Goal: Find specific page/section: Find specific page/section

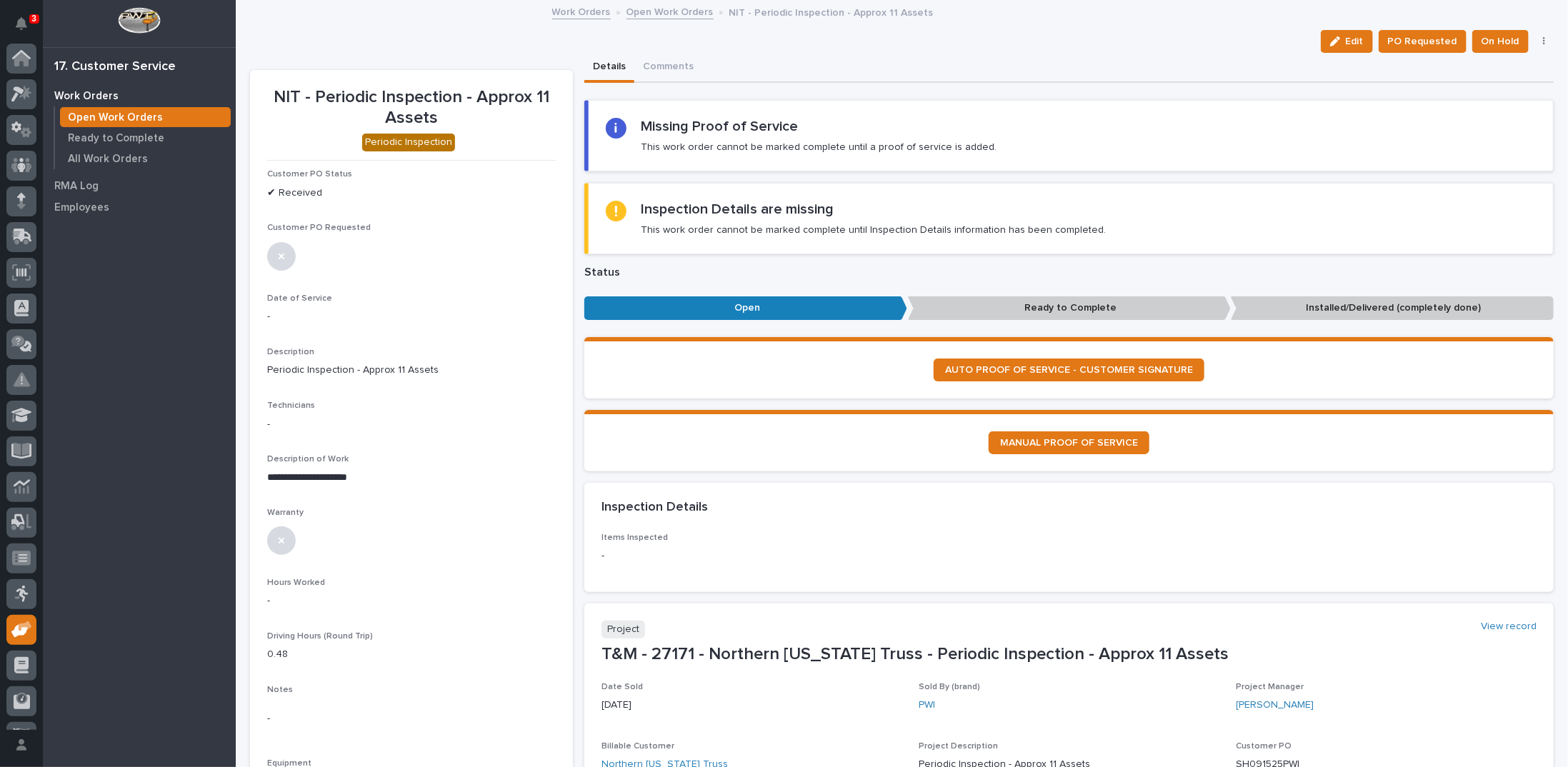
scroll to position [63, 0]
click at [684, 15] on link "Open Work Orders" at bounding box center [670, 11] width 87 height 17
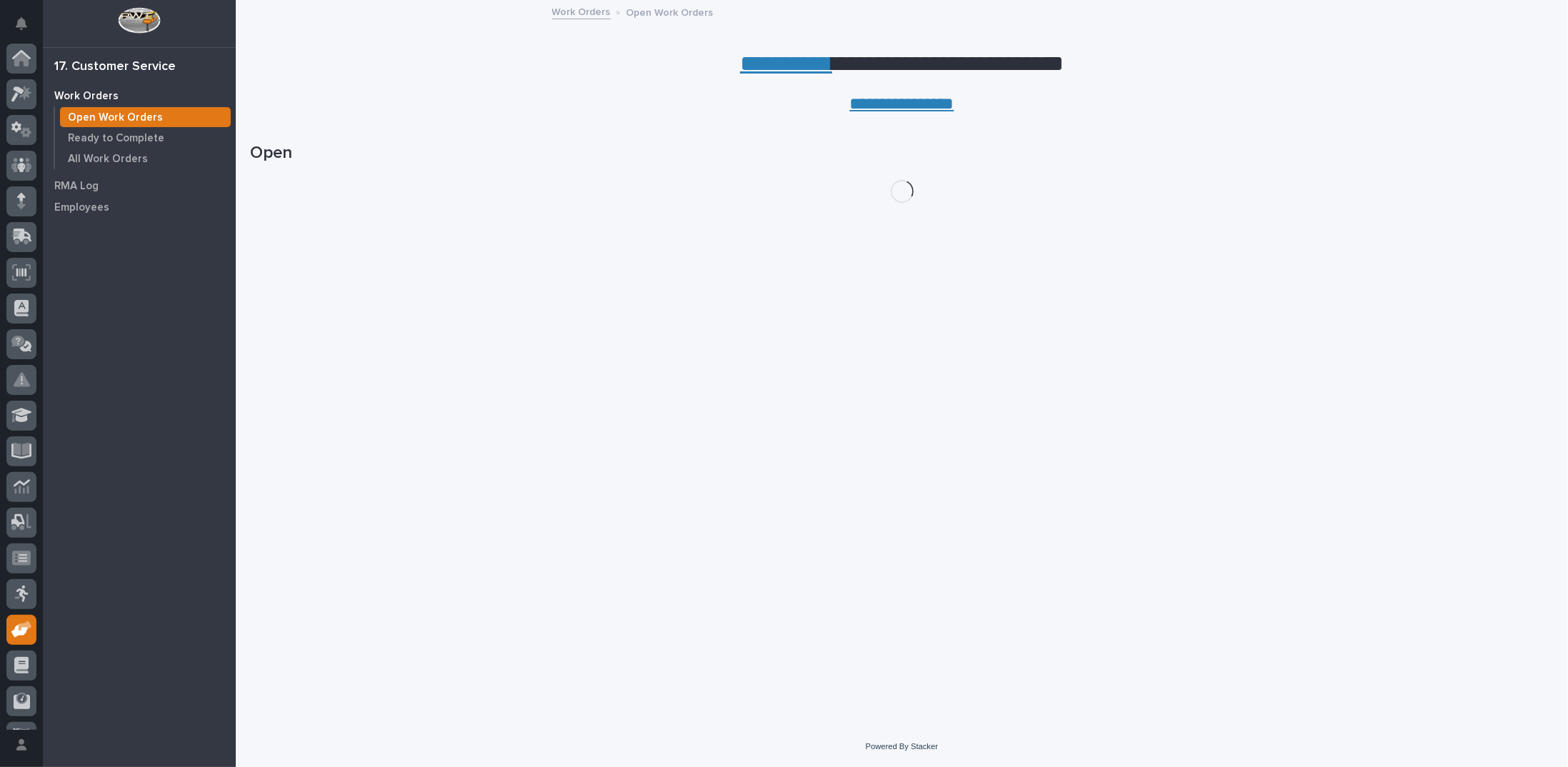
scroll to position [63, 0]
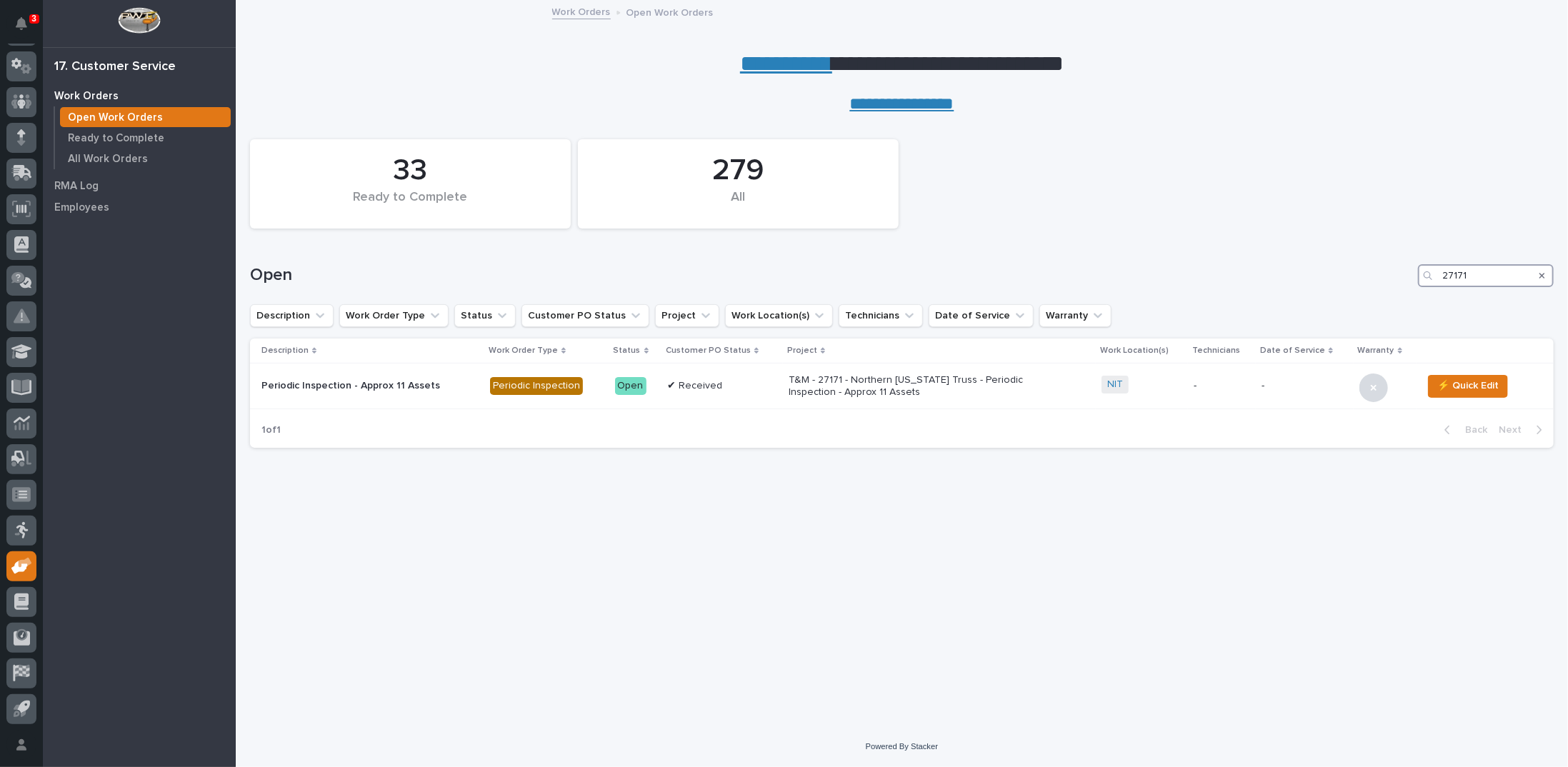
drag, startPoint x: 1501, startPoint y: 269, endPoint x: 1413, endPoint y: 257, distance: 88.8
click at [1414, 258] on div "Open 27171" at bounding box center [902, 270] width 1304 height 69
type input "26770"
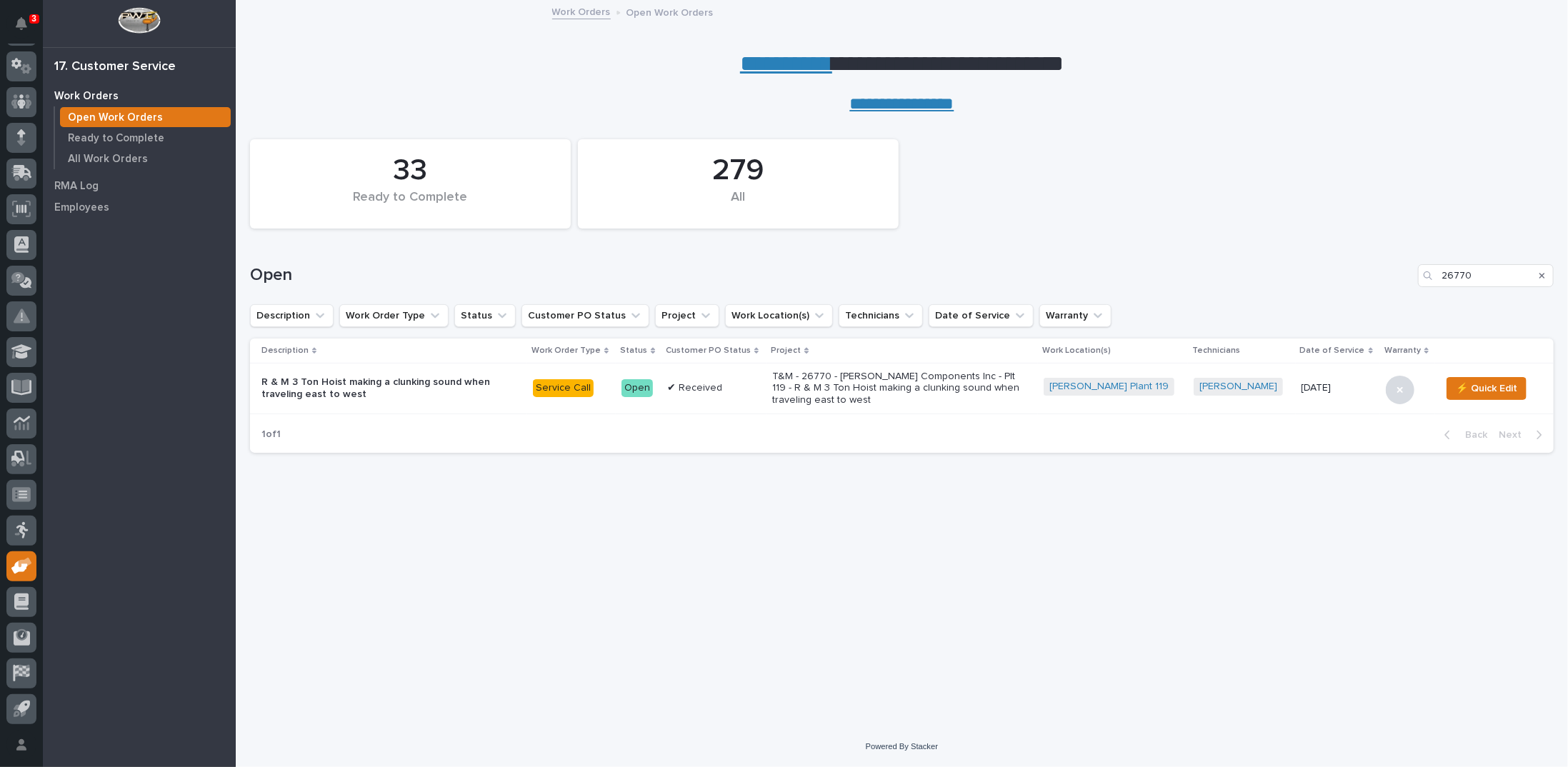
click at [920, 379] on p "T&M - 26770 - Lippert Components Inc - Plt 119 - R & M 3 Ton Hoist making a clu…" at bounding box center [896, 388] width 250 height 36
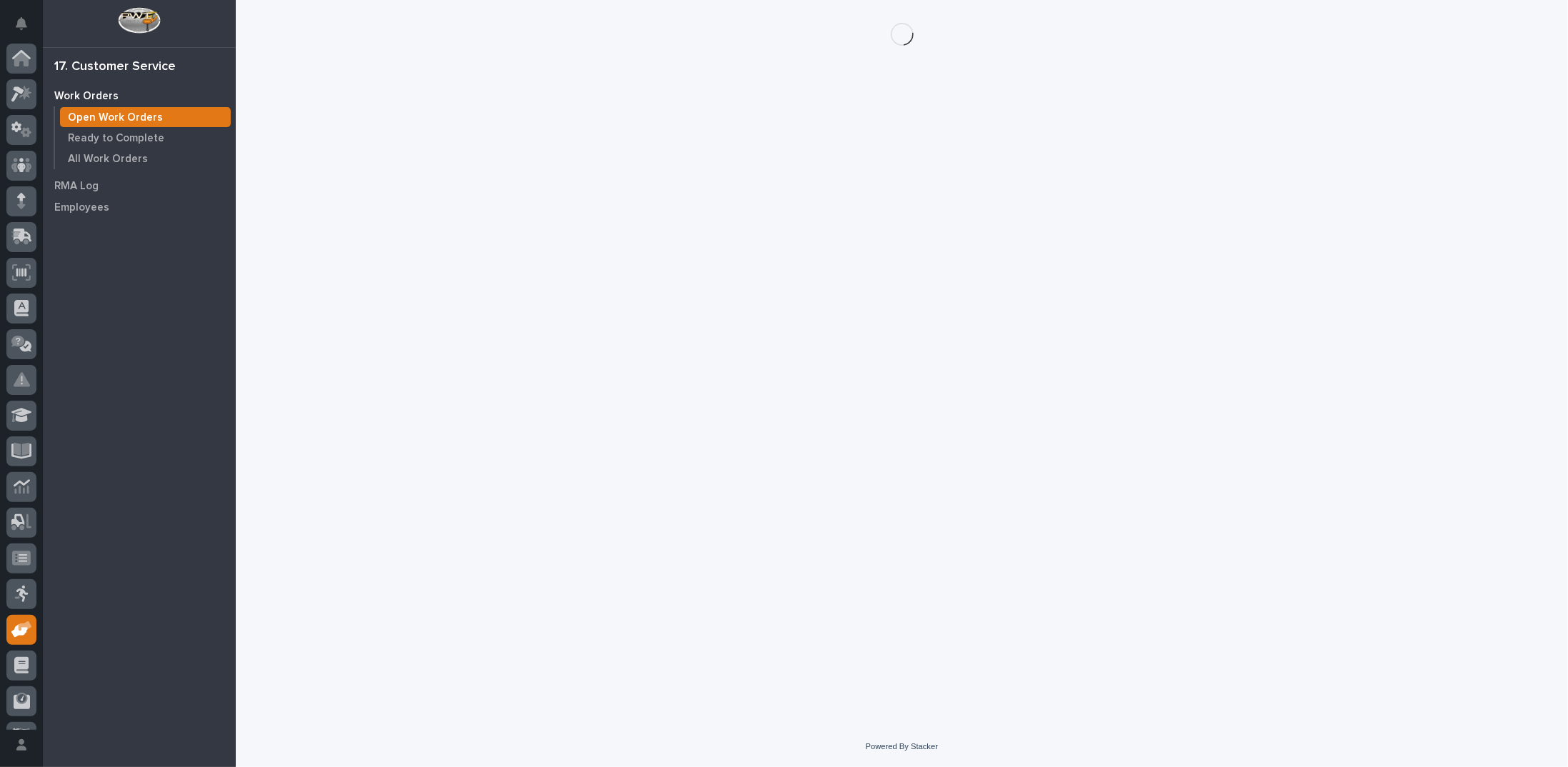
scroll to position [63, 0]
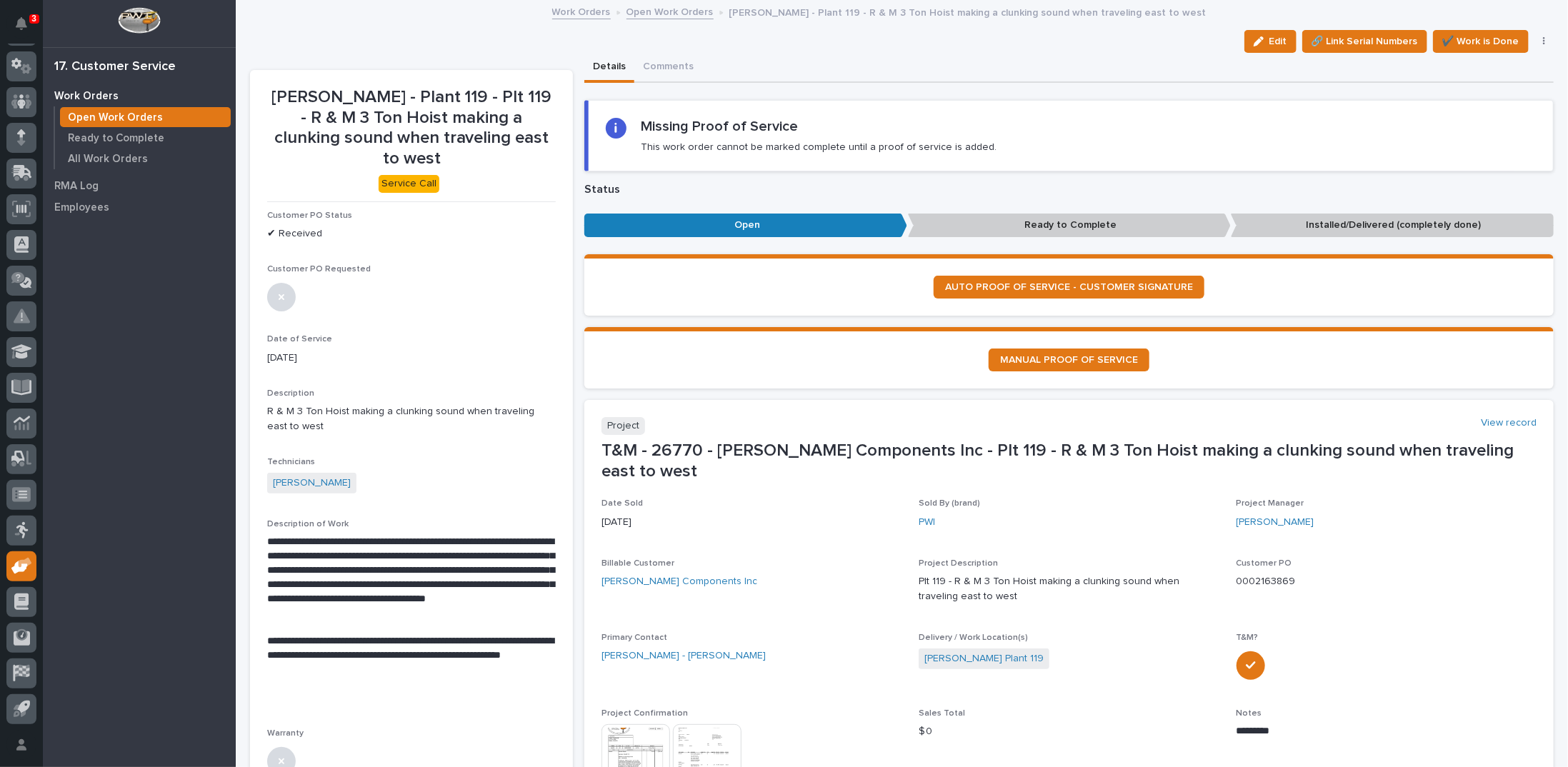
click at [663, 14] on link "Open Work Orders" at bounding box center [670, 11] width 87 height 17
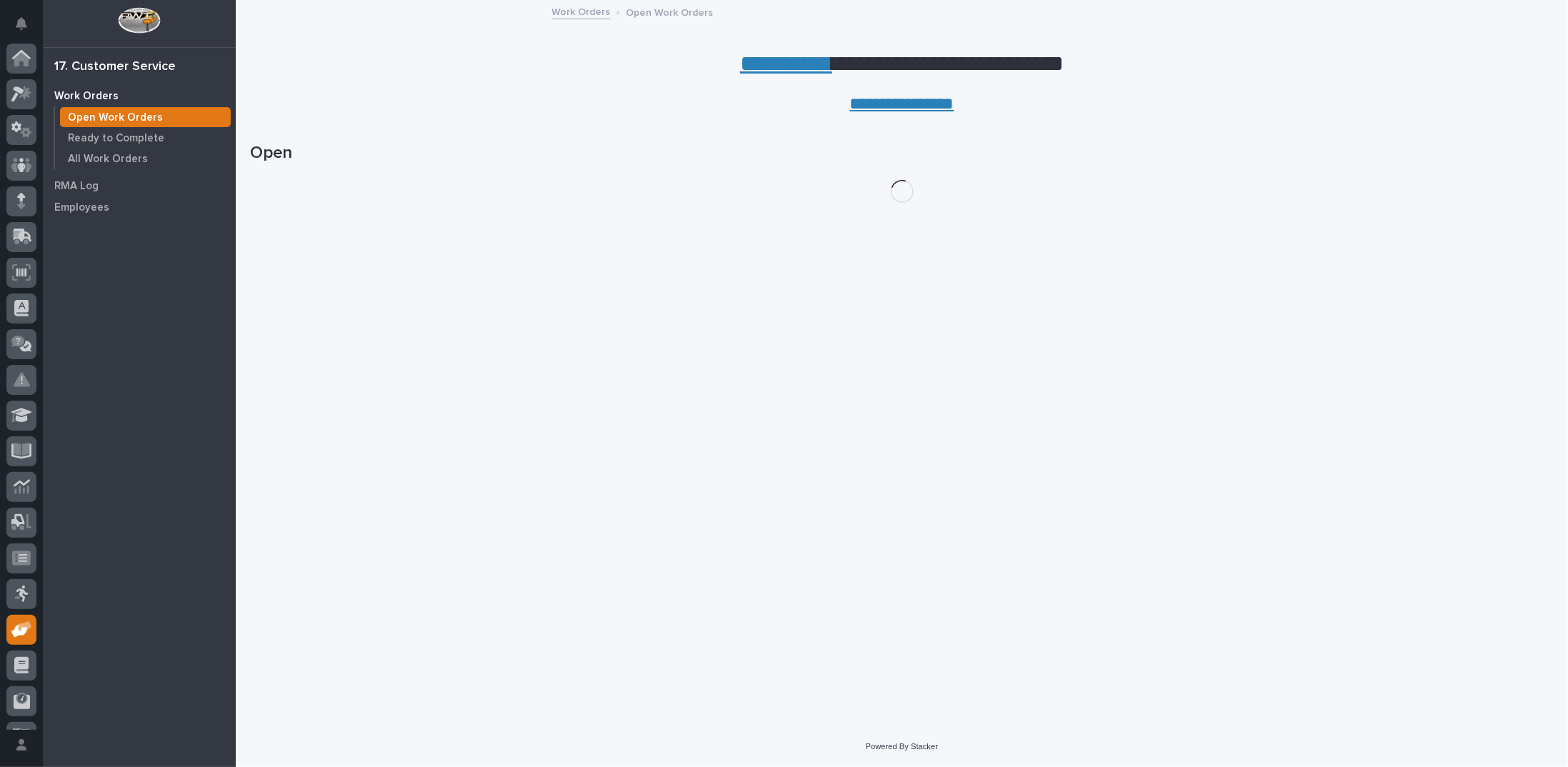
scroll to position [63, 0]
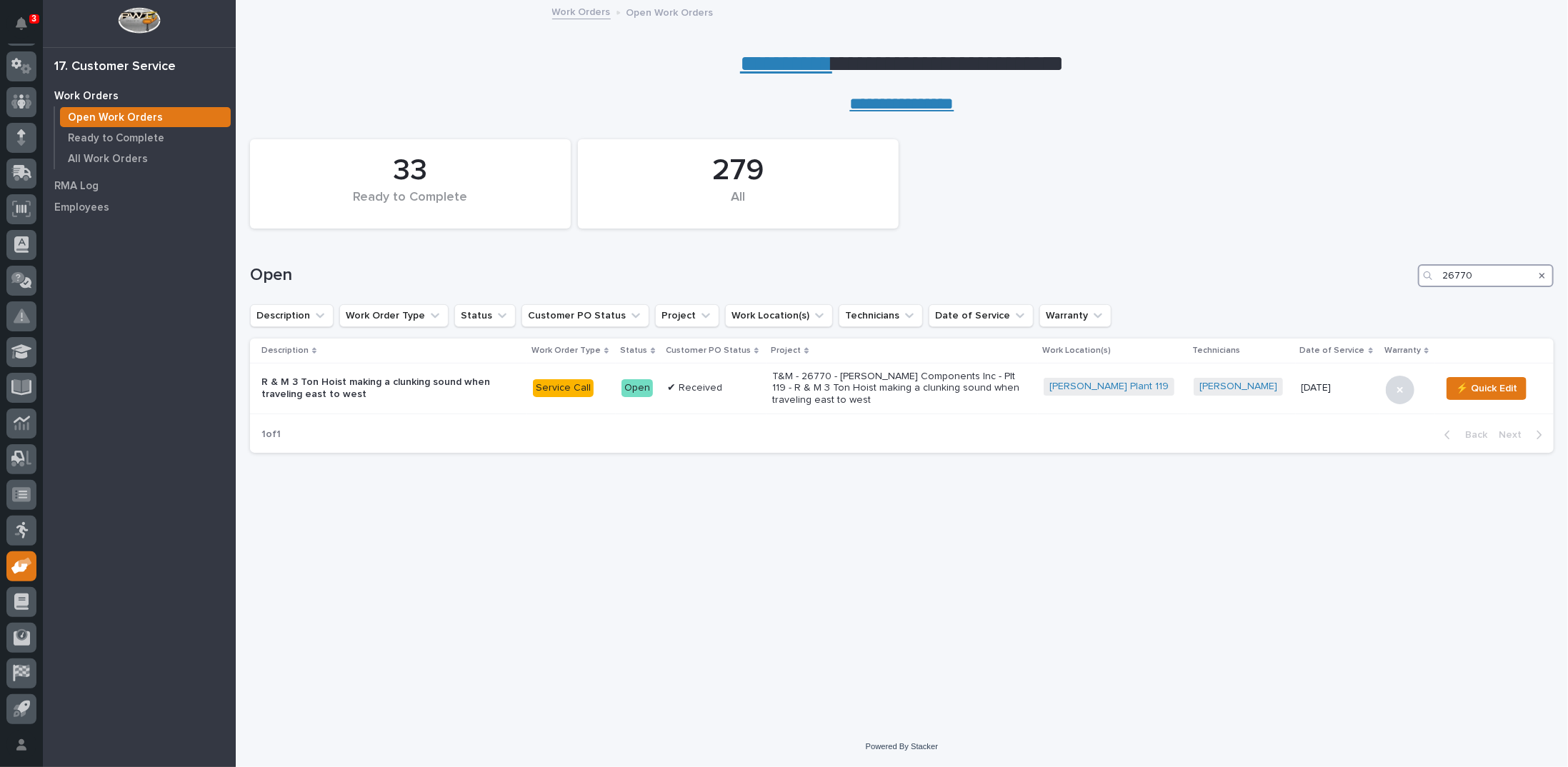
drag, startPoint x: 1490, startPoint y: 272, endPoint x: 1332, endPoint y: 275, distance: 158.0
click at [1332, 275] on div "Open 26770" at bounding box center [902, 276] width 1304 height 23
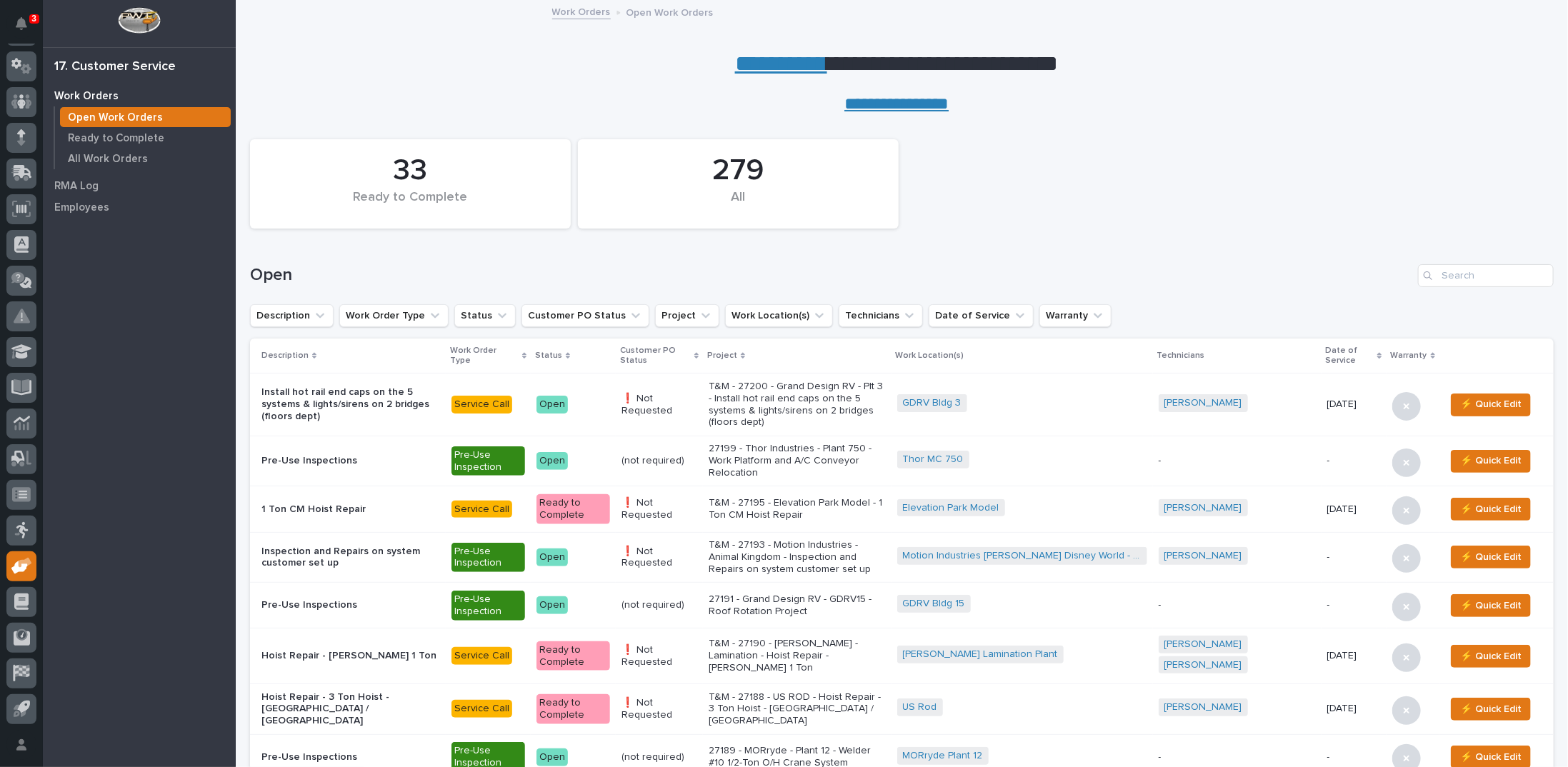
click at [779, 63] on link "**********" at bounding box center [781, 63] width 92 height 23
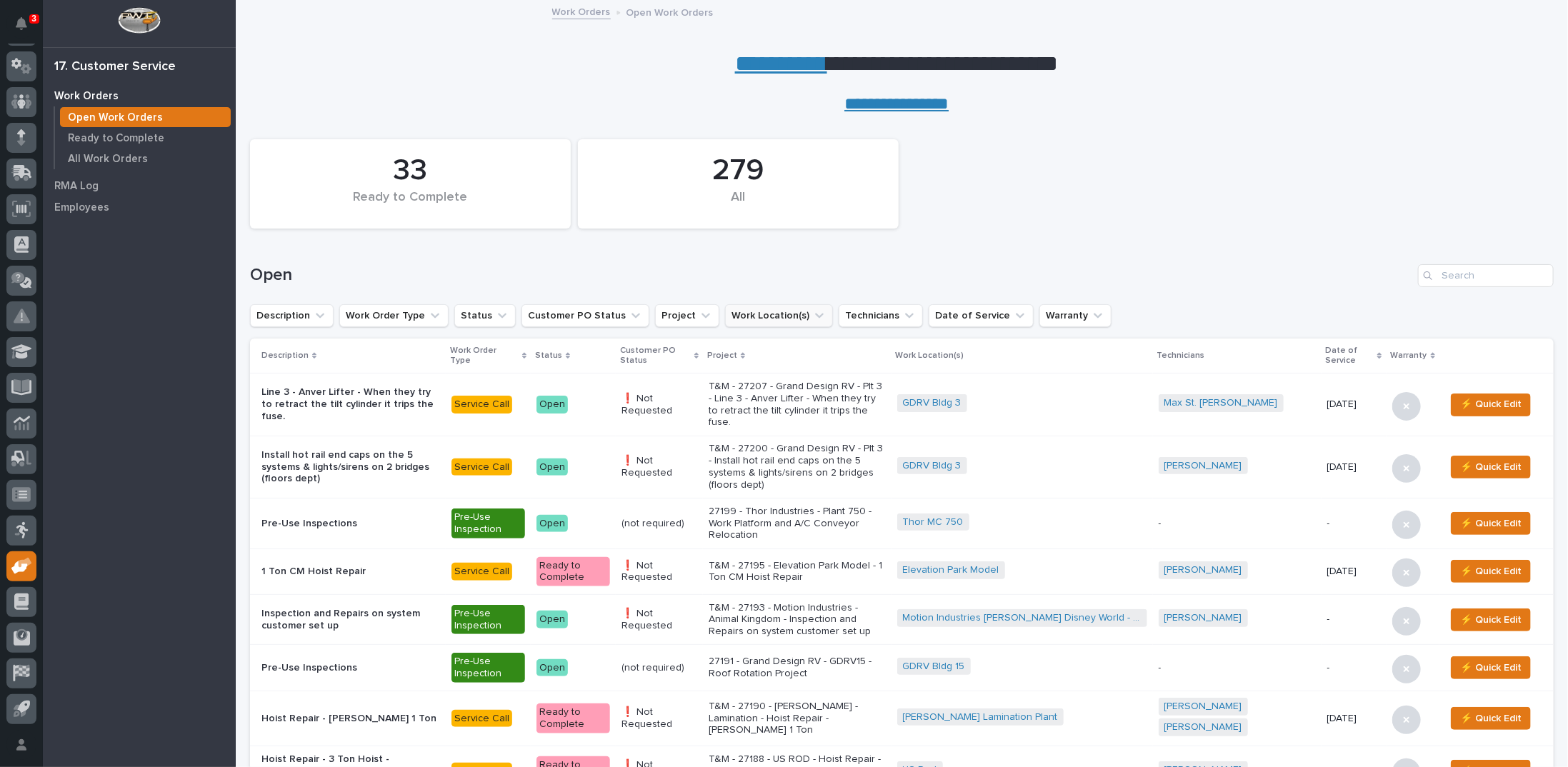
click at [812, 314] on icon "Work Location(s)" at bounding box center [819, 315] width 15 height 15
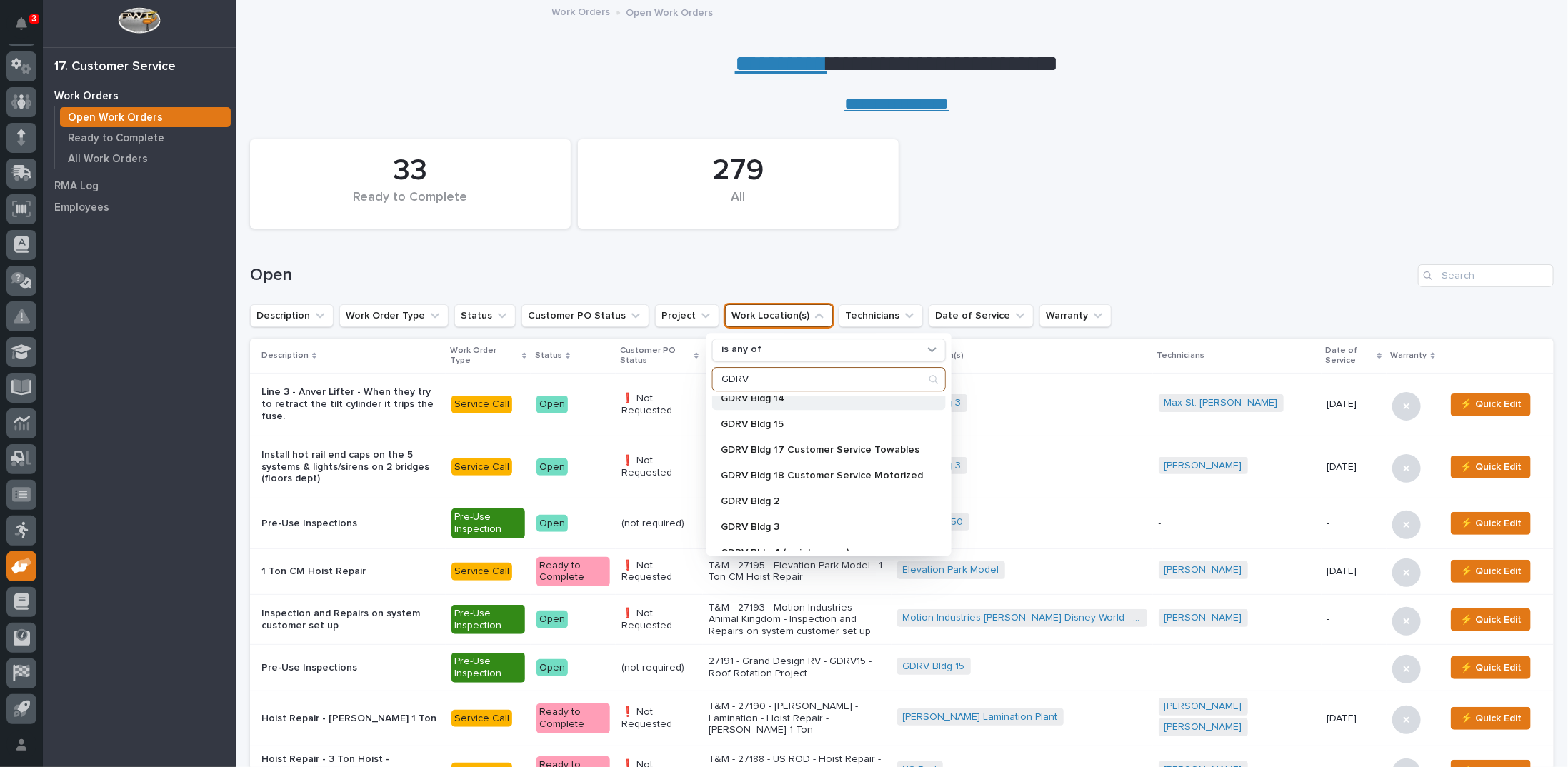
scroll to position [285, 0]
type input "GDRV"
click at [781, 455] on p "GDRV Bldg 3" at bounding box center [821, 455] width 202 height 10
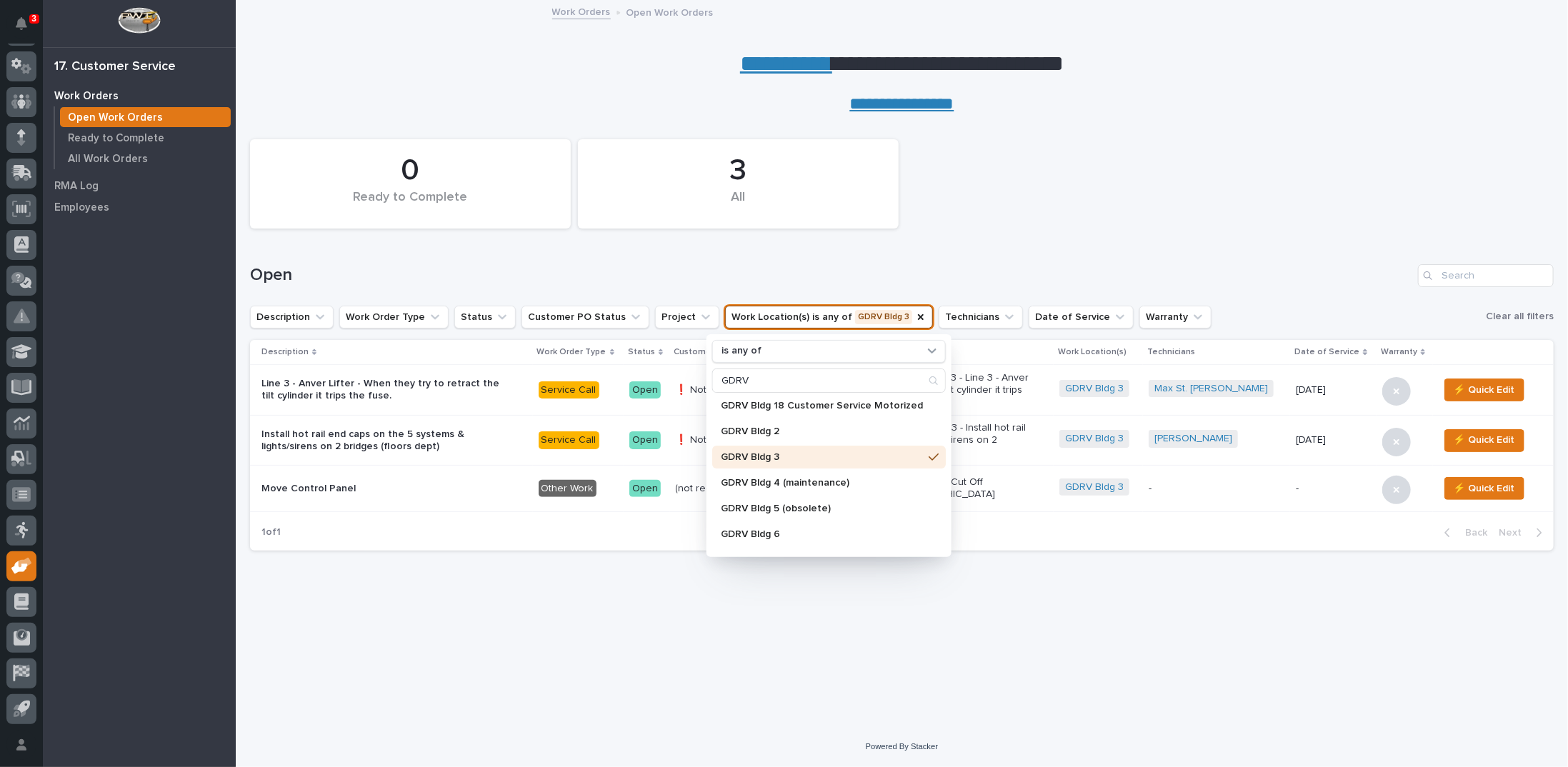
click at [1015, 645] on div "Loading... Saving… Loading... Saving… 0 Ready to Complete 3 All Open Descriptio…" at bounding box center [902, 403] width 1318 height 577
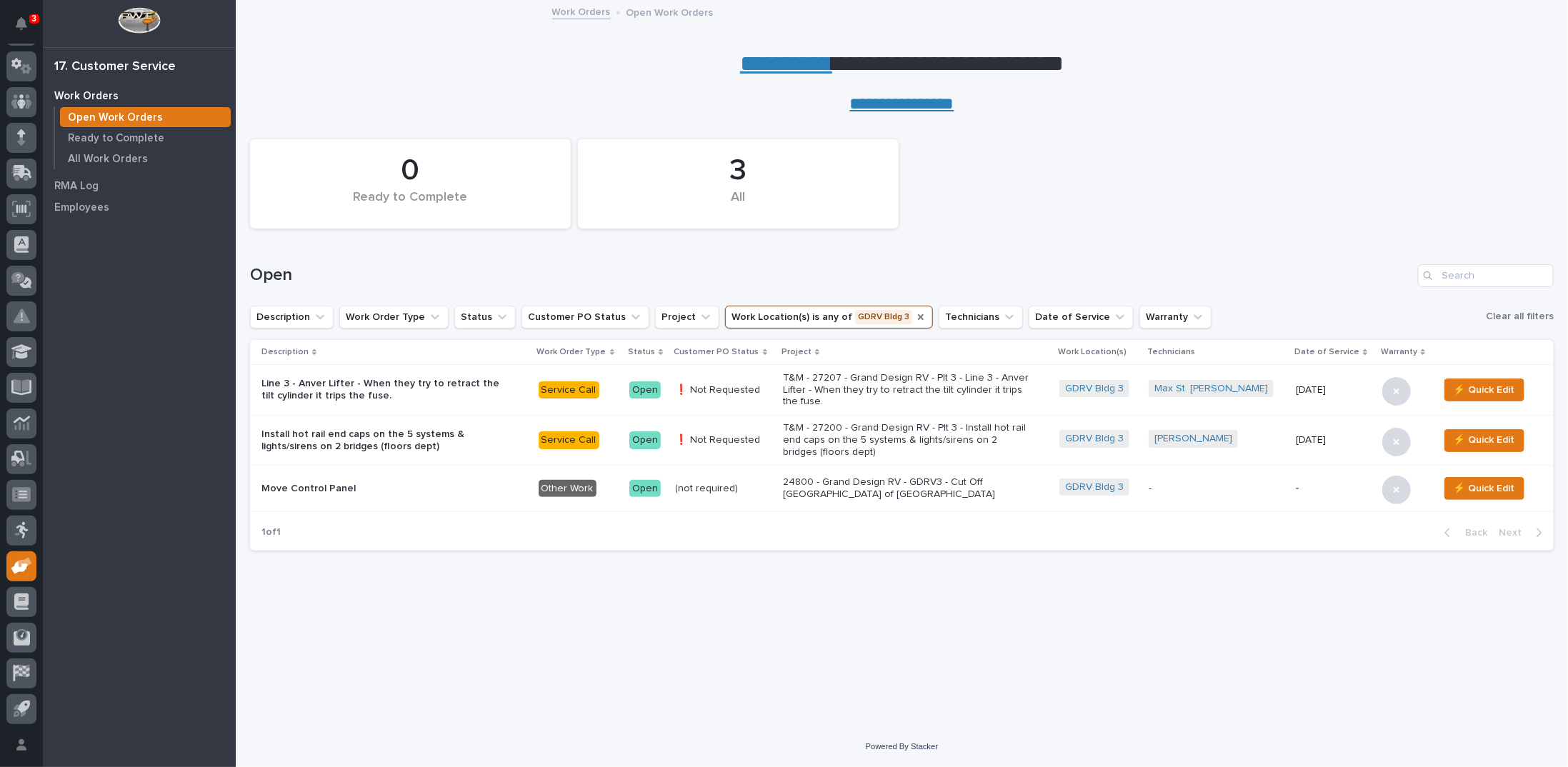
click at [918, 315] on icon "Work Location(s)" at bounding box center [920, 317] width 5 height 5
click at [812, 313] on icon "Work Location(s)" at bounding box center [819, 317] width 15 height 15
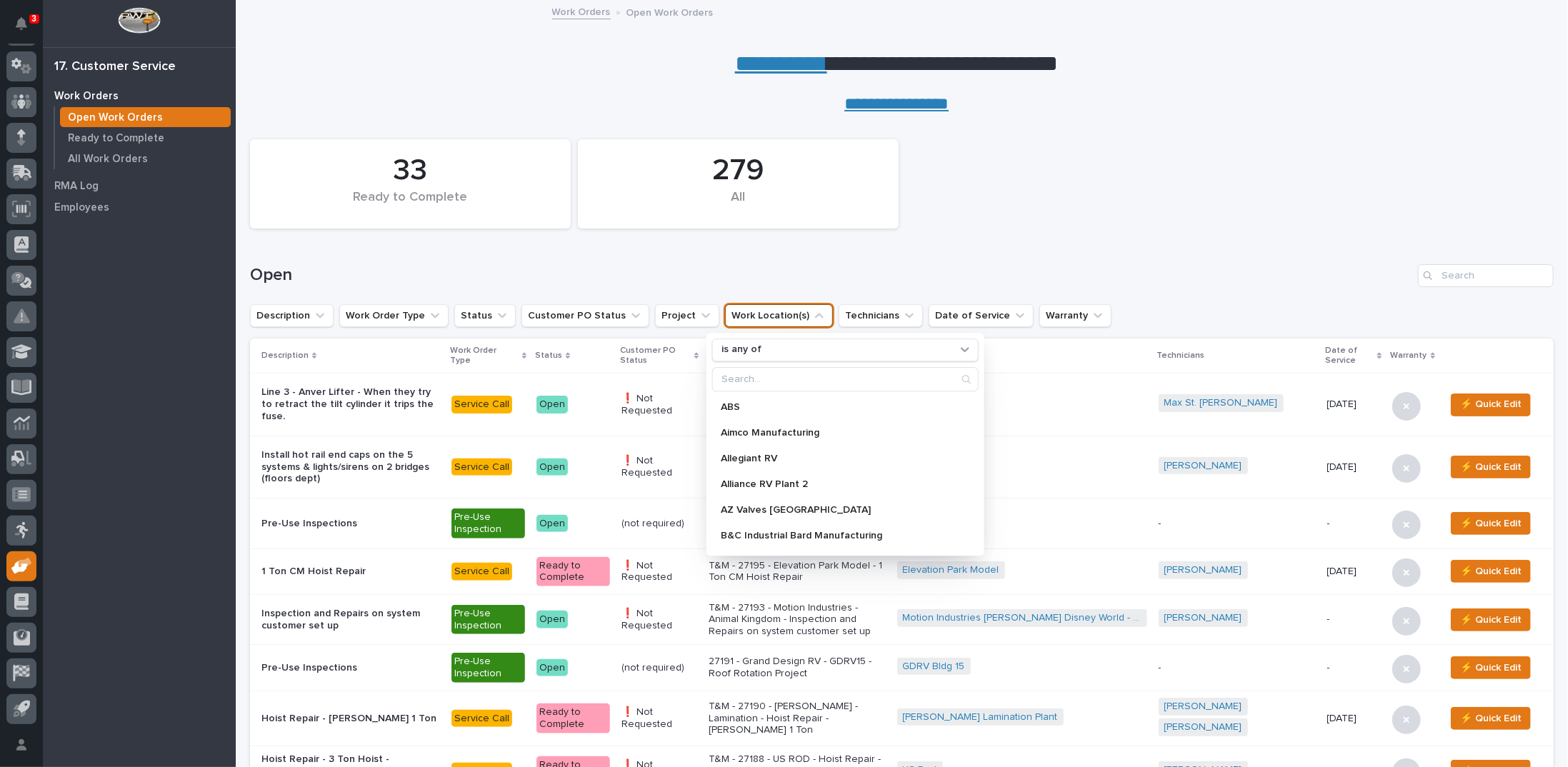
click at [812, 313] on icon "Work Location(s)" at bounding box center [819, 315] width 15 height 15
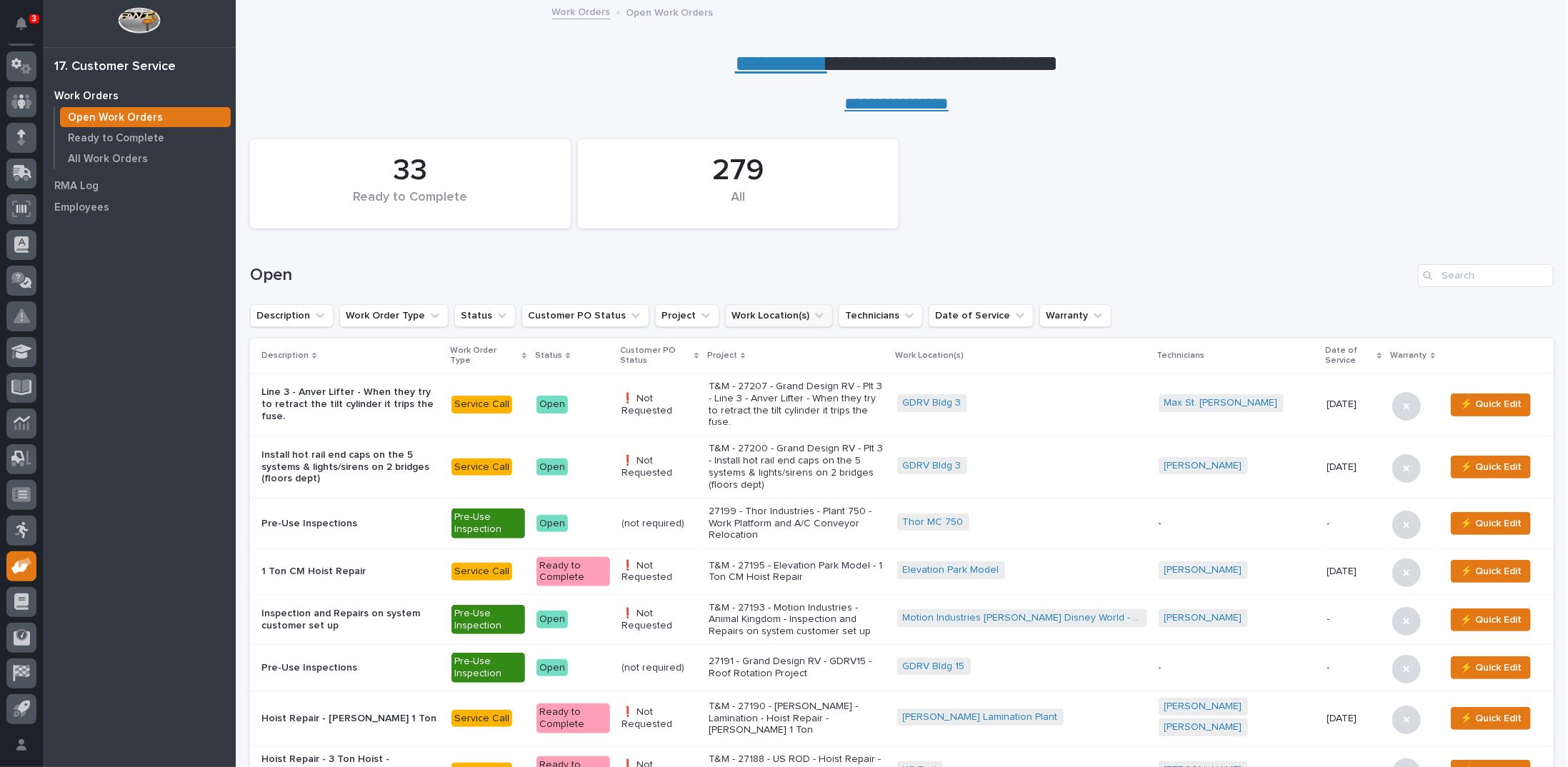
click at [815, 313] on icon "Work Location(s)" at bounding box center [819, 315] width 8 height 5
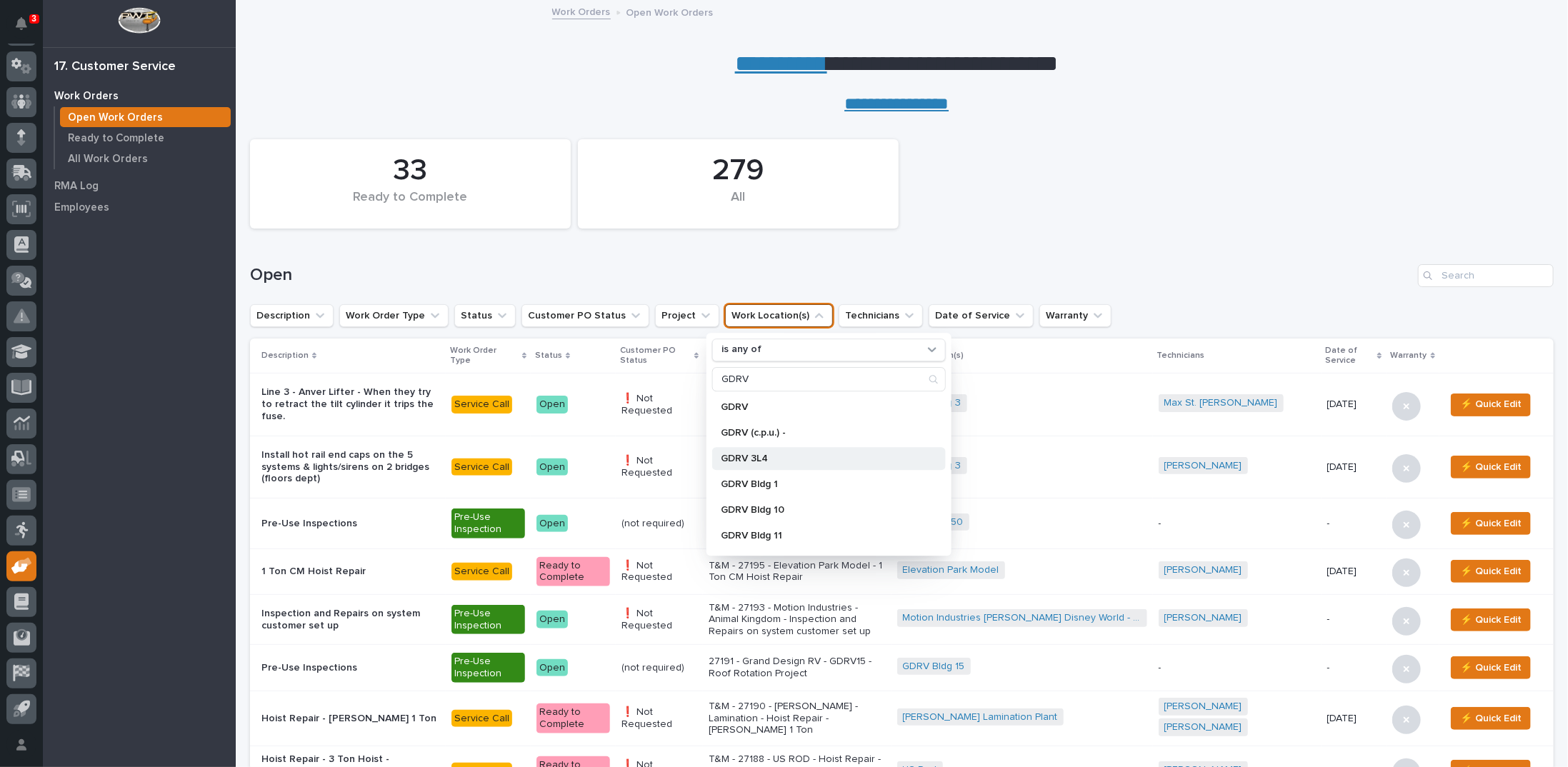
type input "GDRV"
click at [744, 453] on p "GDRV 3L4" at bounding box center [821, 458] width 202 height 10
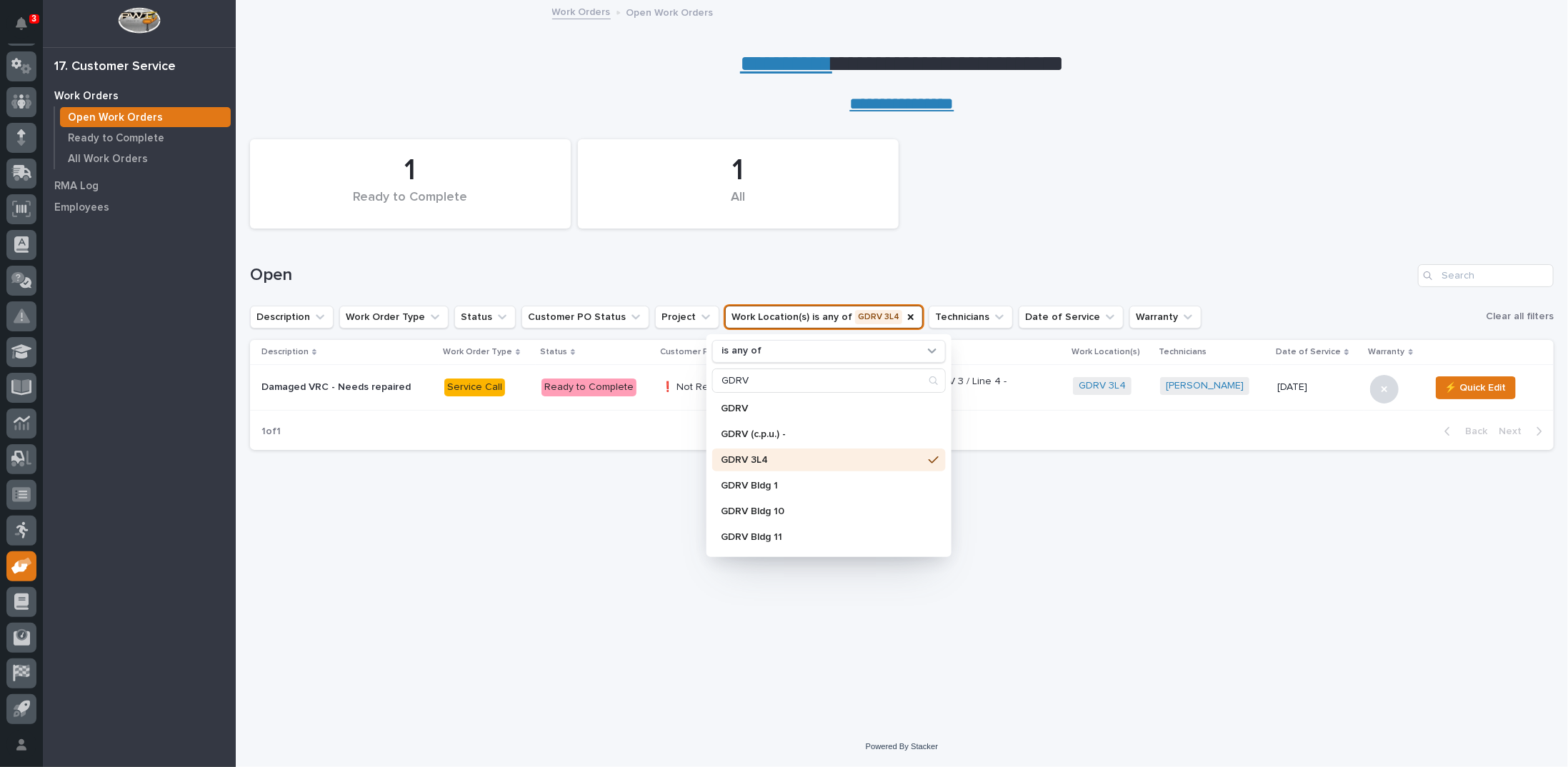
click at [1020, 509] on div "Loading... Saving… Loading... Saving… 1 Ready to Complete 1 All Open Descriptio…" at bounding box center [902, 403] width 1318 height 577
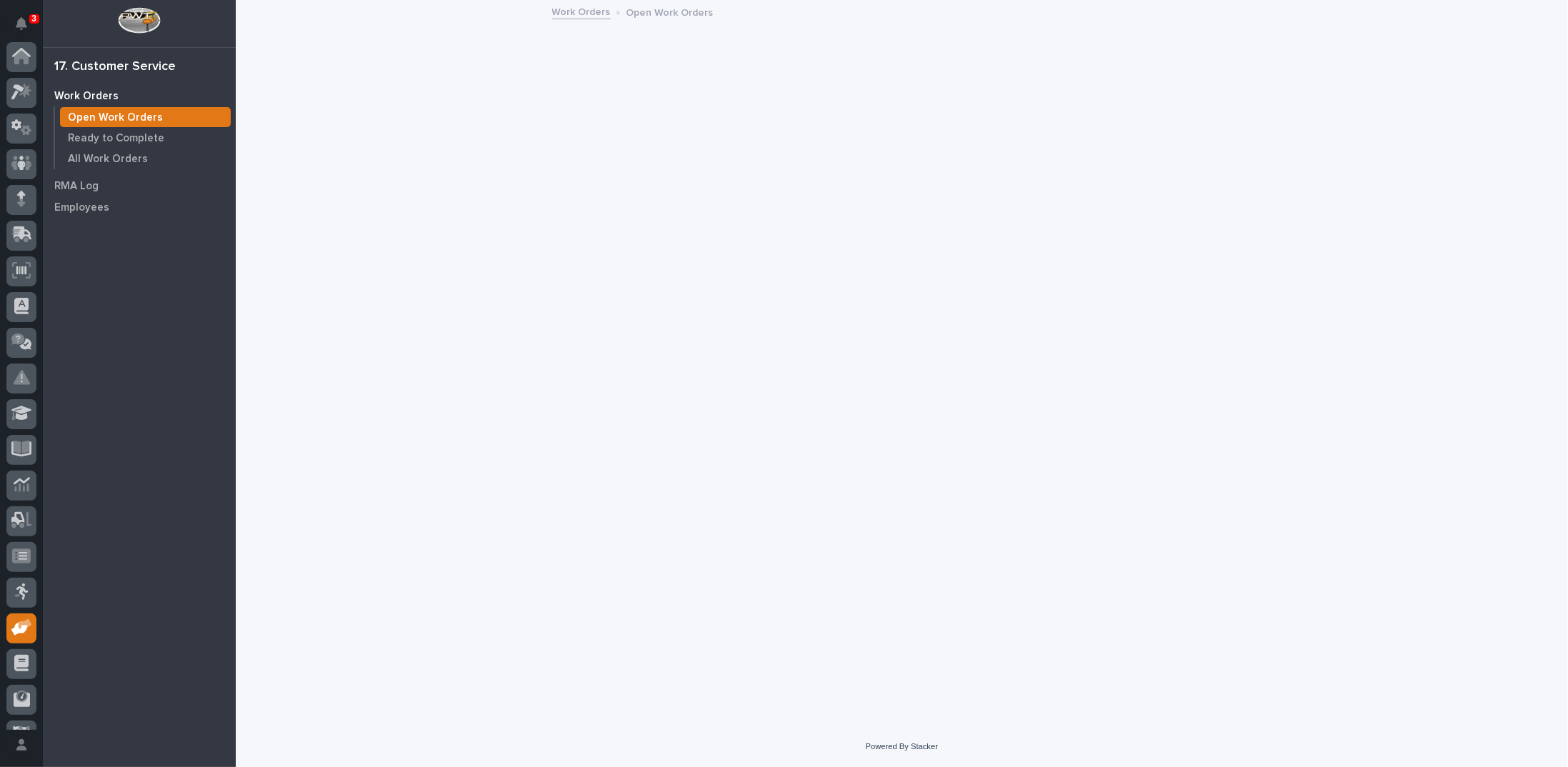
scroll to position [97, 0]
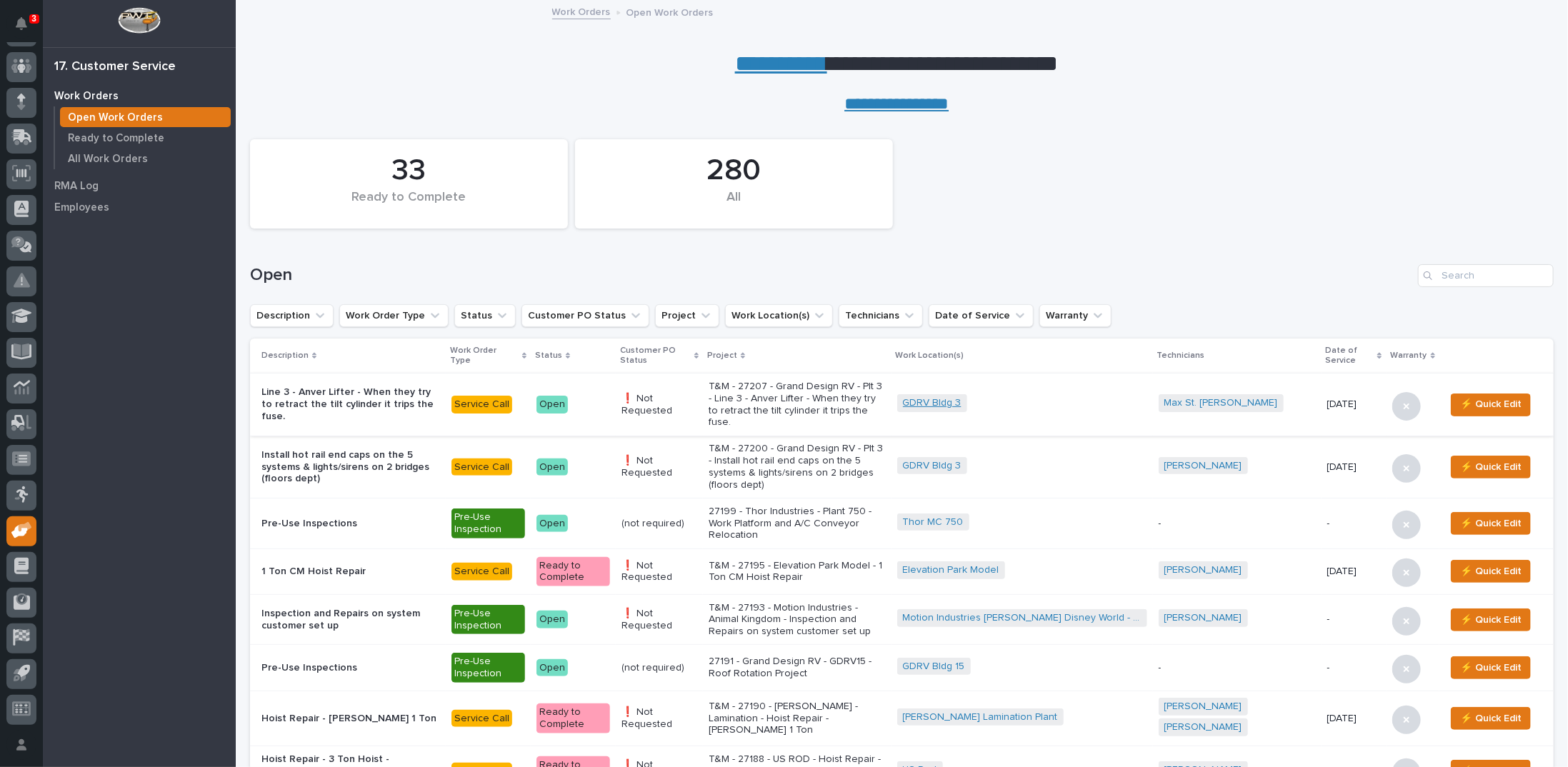
click at [961, 397] on link "GDRV Bldg 3" at bounding box center [932, 403] width 59 height 12
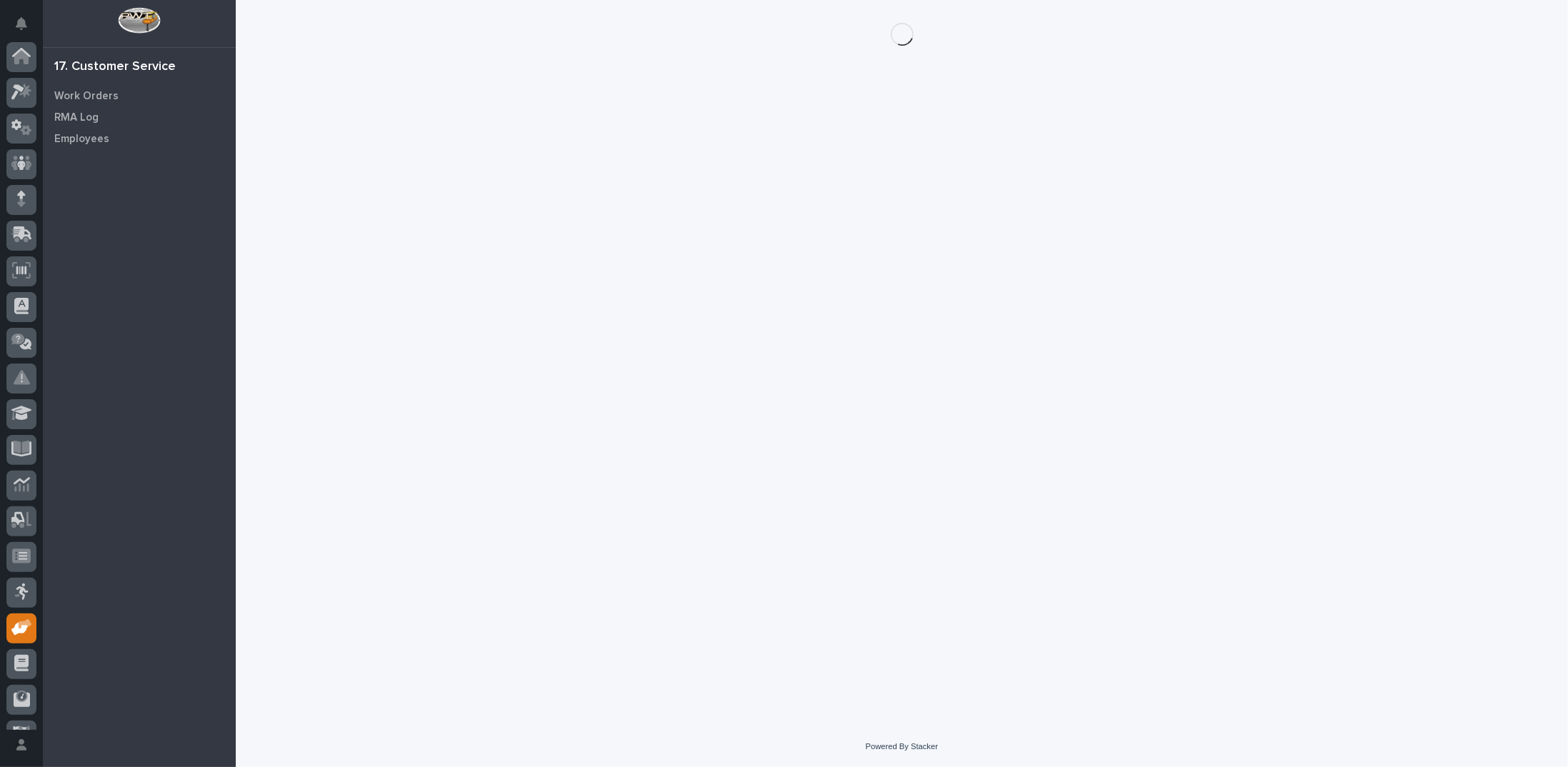
scroll to position [97, 0]
